Goal: Transaction & Acquisition: Subscribe to service/newsletter

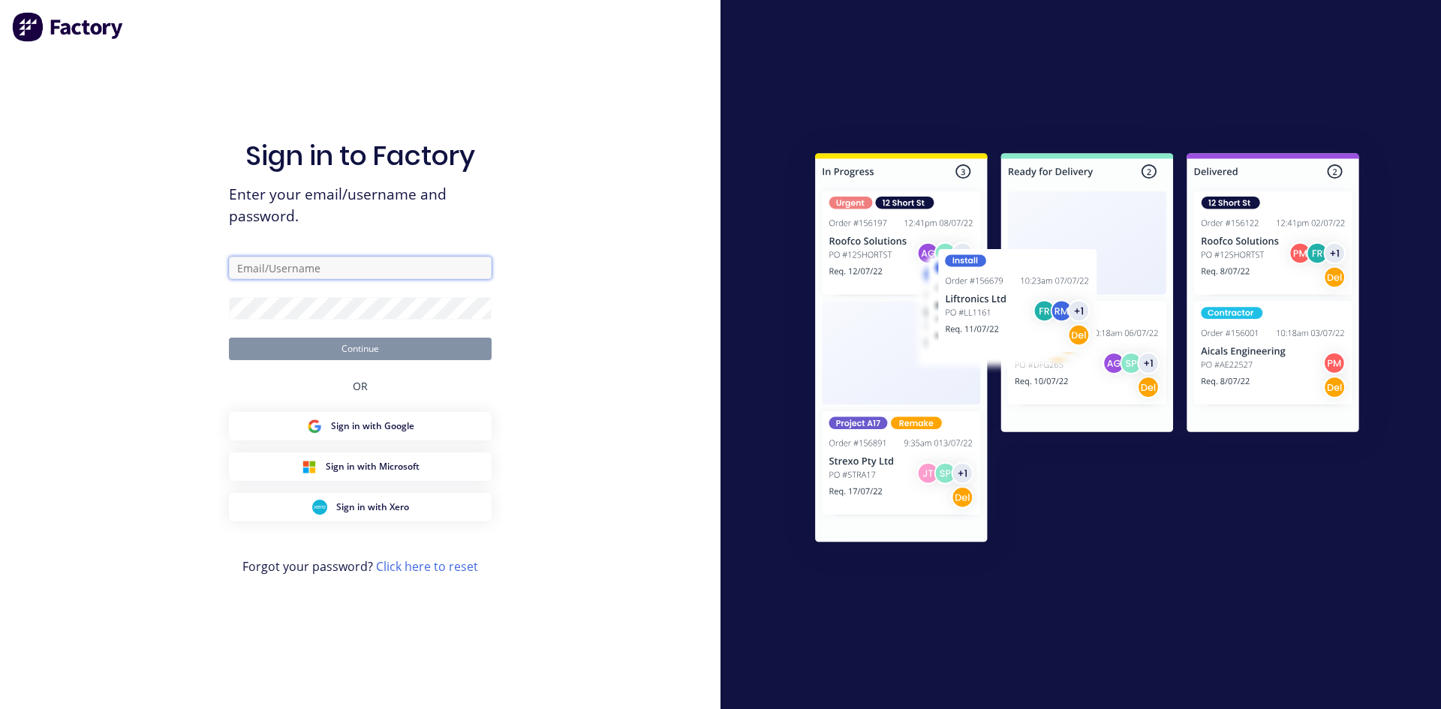
click at [299, 267] on input "text" at bounding box center [360, 268] width 263 height 23
type input "[PERSON_NAME][EMAIL_ADDRESS][DOMAIN_NAME]"
click at [388, 426] on span "Sign in with Google" at bounding box center [372, 426] width 83 height 14
